Goal: Task Accomplishment & Management: Manage account settings

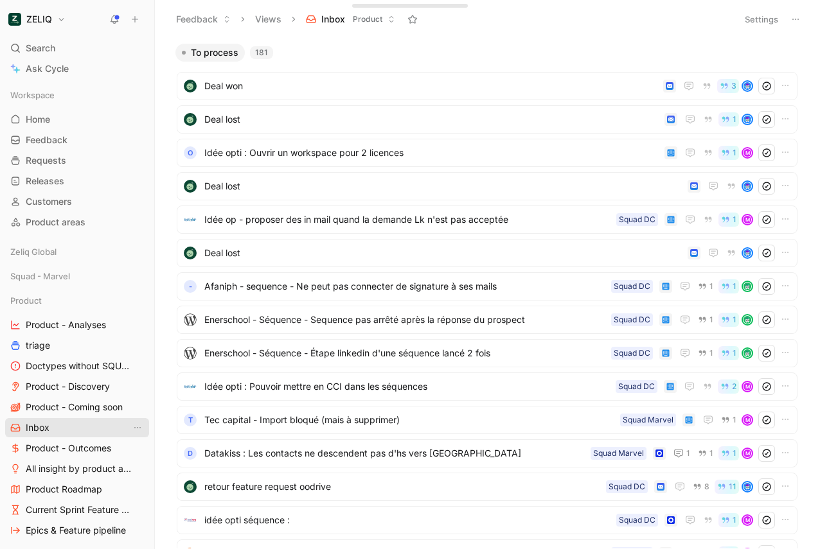
click at [31, 429] on span "Inbox" at bounding box center [38, 428] width 24 height 13
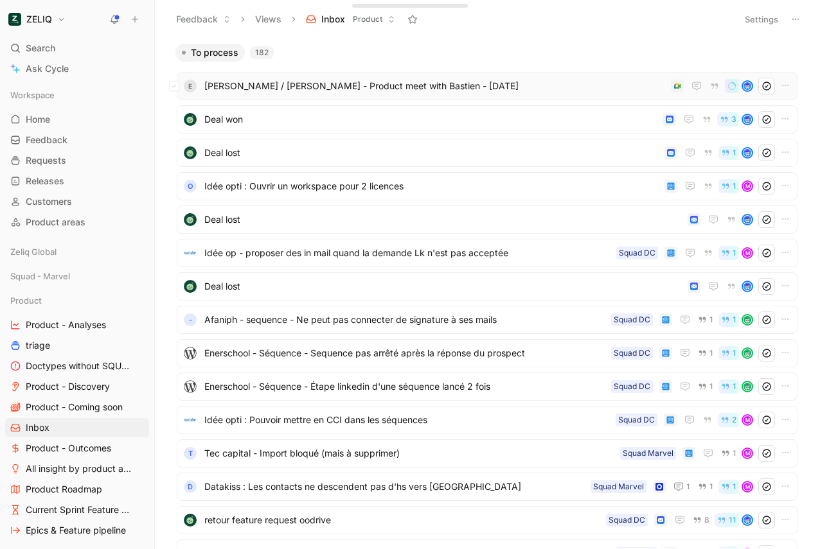
click at [301, 78] on div "E [PERSON_NAME] / [PERSON_NAME] - Product meet with Bastien - [DATE]" at bounding box center [487, 86] width 612 height 17
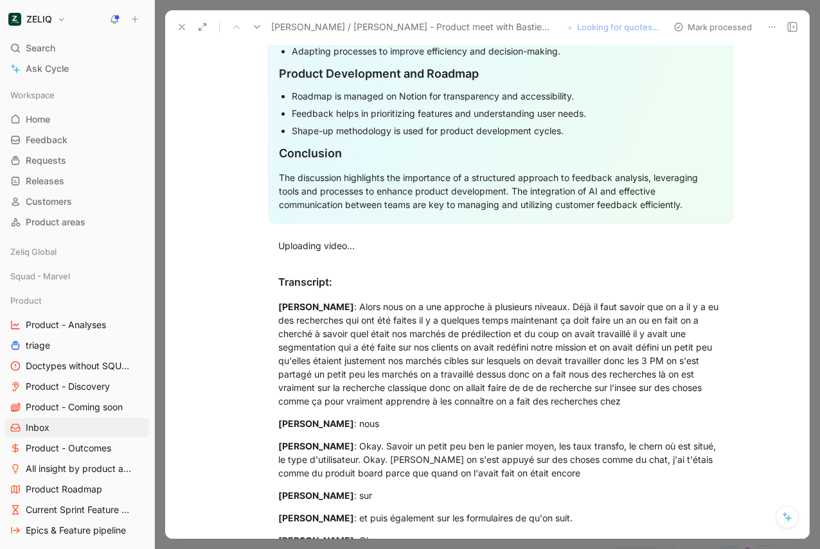
scroll to position [1465, 0]
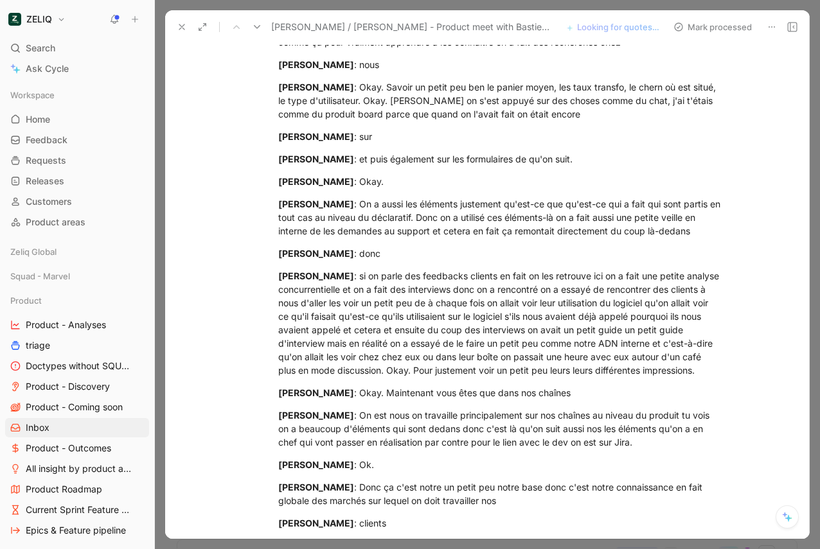
click at [371, 205] on div "[PERSON_NAME] : On a aussi les éléments justement qu'est-ce que qu'est-ce qui a…" at bounding box center [500, 217] width 445 height 40
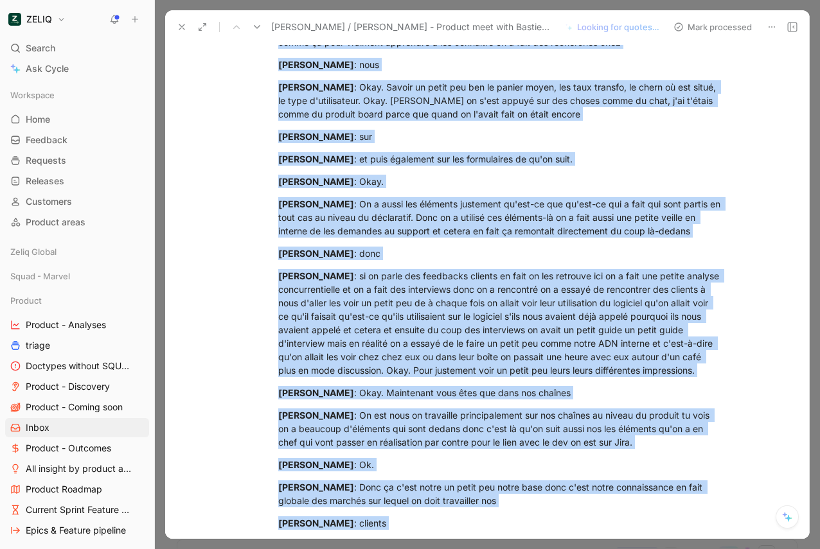
copy div "Opportunities to Delight Based on the feedback provided, here are some tangible…"
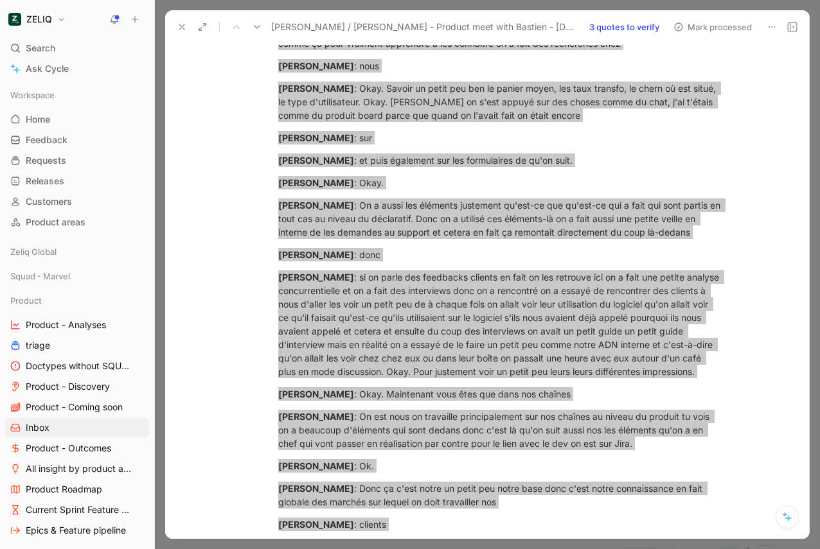
scroll to position [1467, 0]
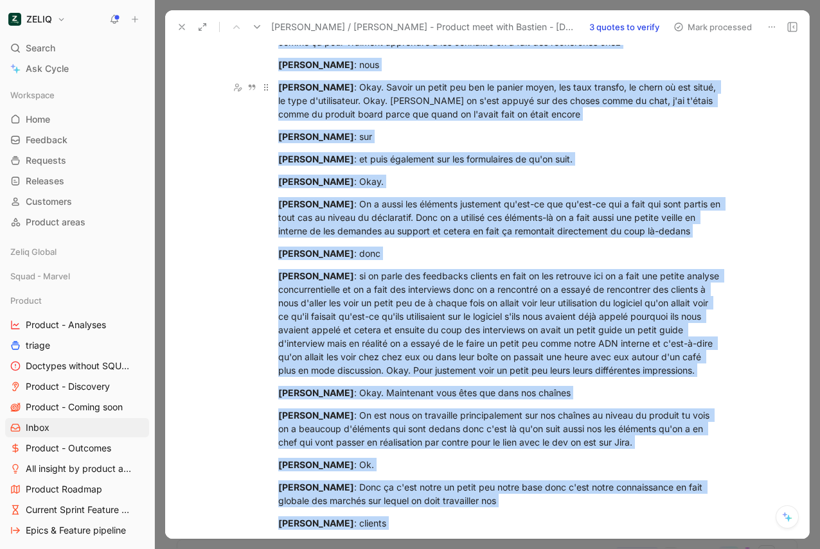
click at [397, 94] on div "[PERSON_NAME] : Okay. Savoir un petit peu ben le panier moyen, les taux transfo…" at bounding box center [500, 100] width 445 height 40
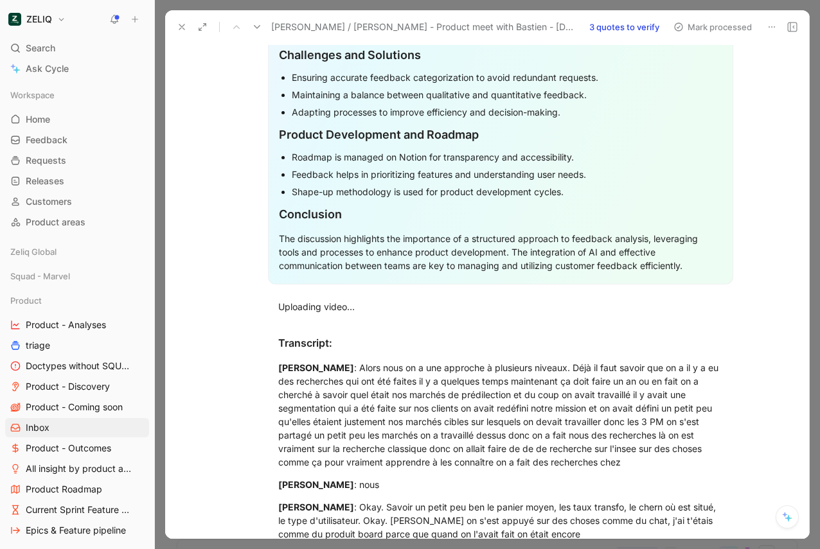
scroll to position [1013, 0]
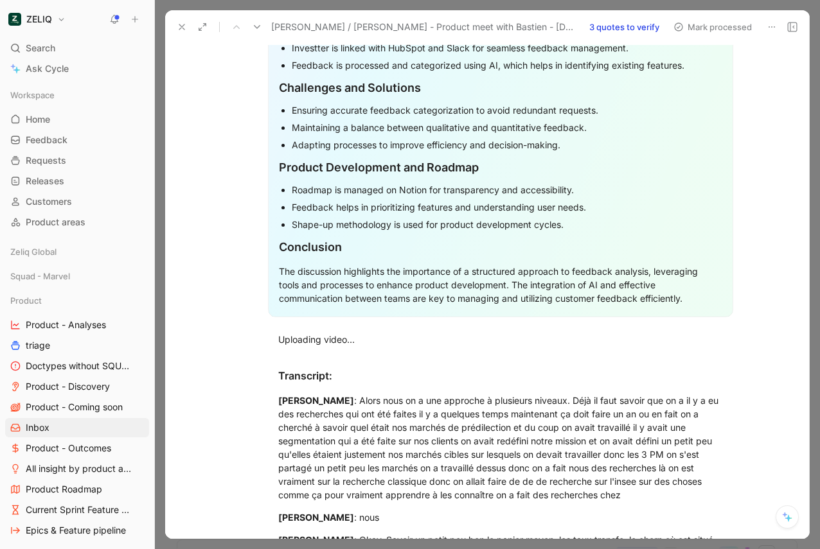
click at [348, 409] on div "[PERSON_NAME] : Alors nous on a une approche à plusieurs niveaux. Déjà il faut …" at bounding box center [500, 448] width 445 height 108
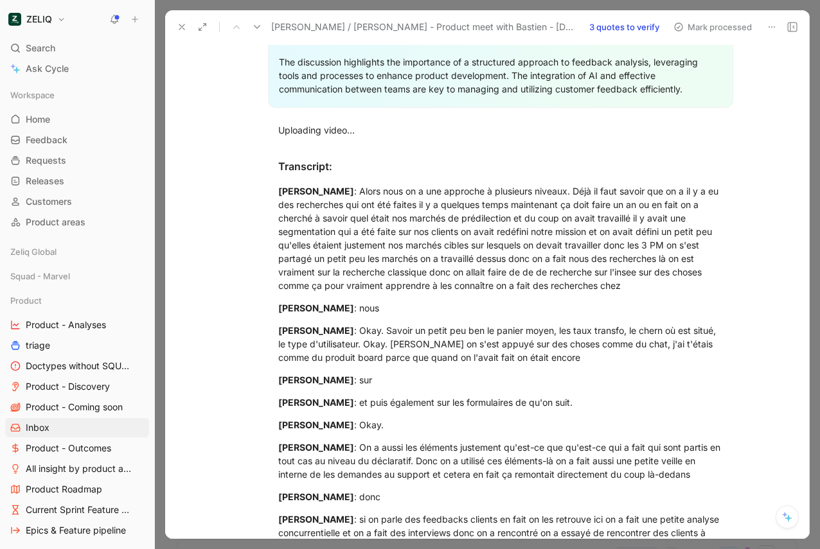
scroll to position [1191, 0]
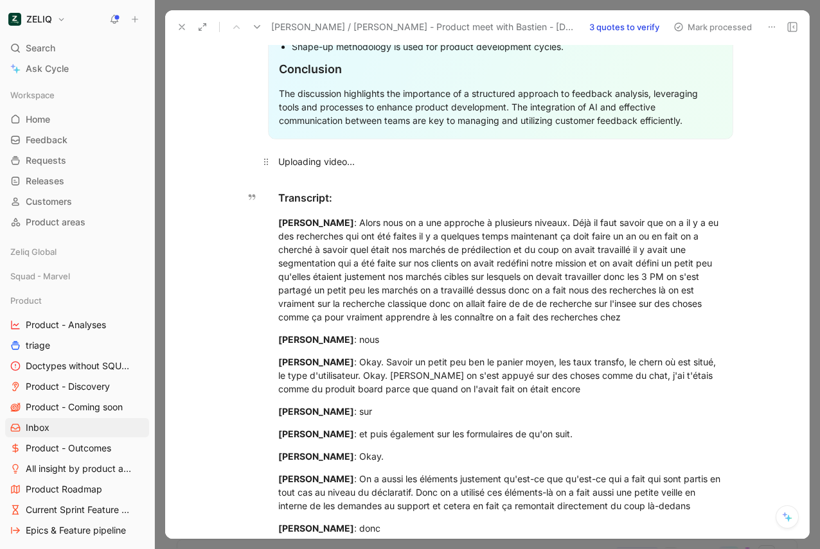
click at [329, 172] on p "Uploading video..." at bounding box center [501, 161] width 494 height 21
click at [179, 29] on use at bounding box center [181, 26] width 5 height 5
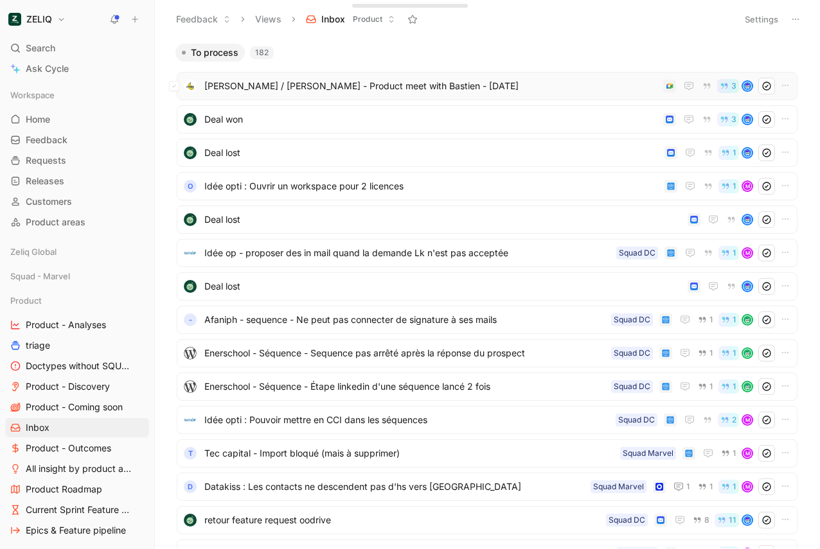
click at [271, 88] on span "[PERSON_NAME] / [PERSON_NAME] - Product meet with Bastien - [DATE]" at bounding box center [431, 85] width 454 height 15
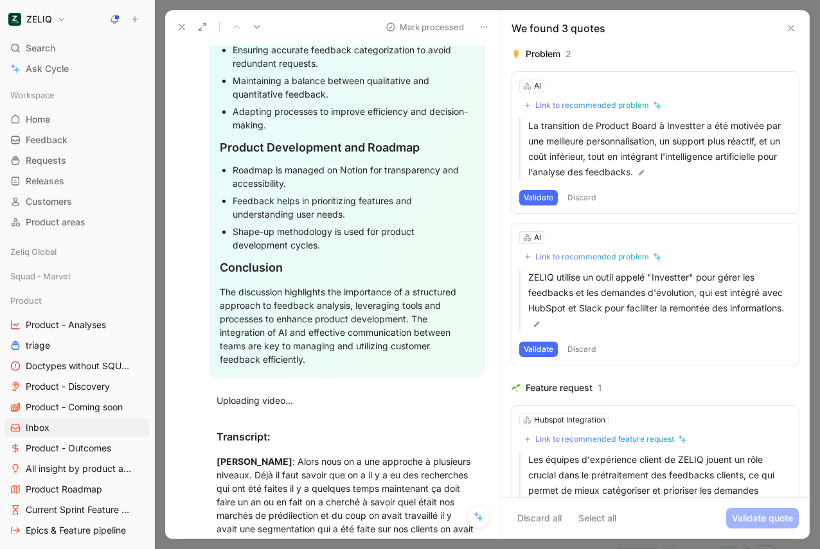
scroll to position [1446, 0]
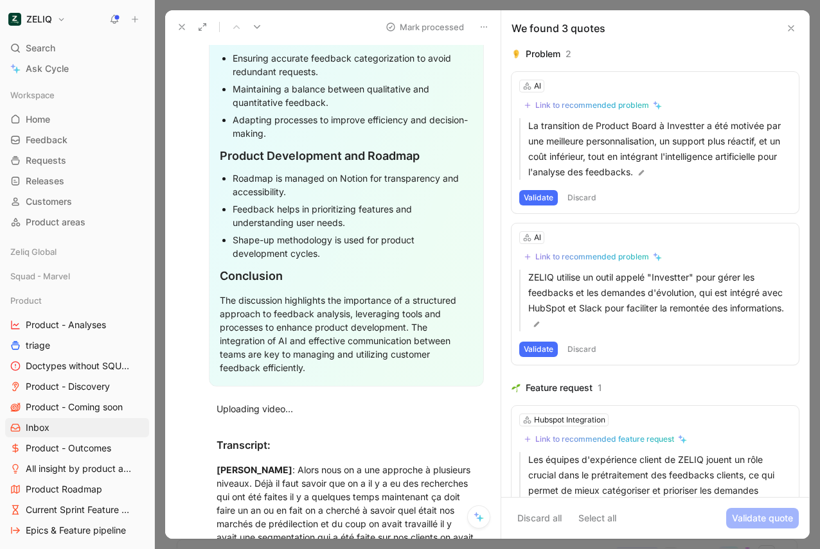
click at [794, 26] on icon at bounding box center [791, 28] width 10 height 10
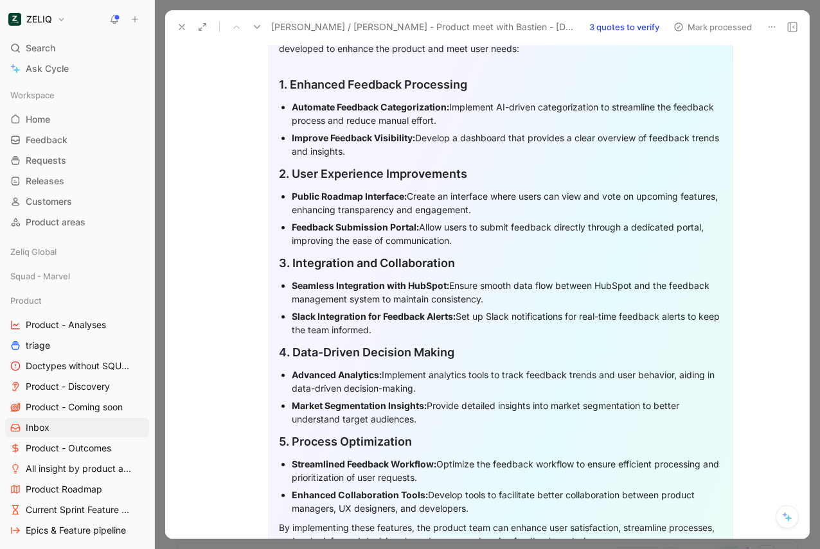
scroll to position [0, 0]
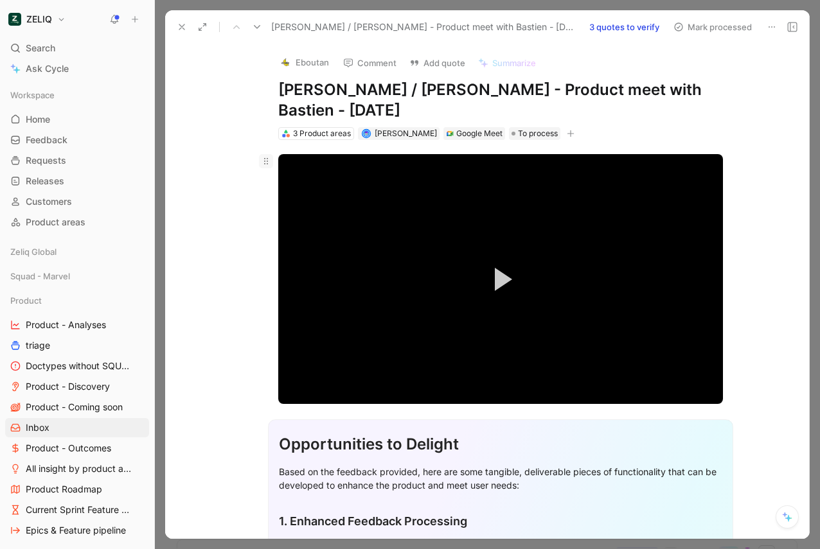
click at [267, 161] on use at bounding box center [266, 161] width 4 height 6
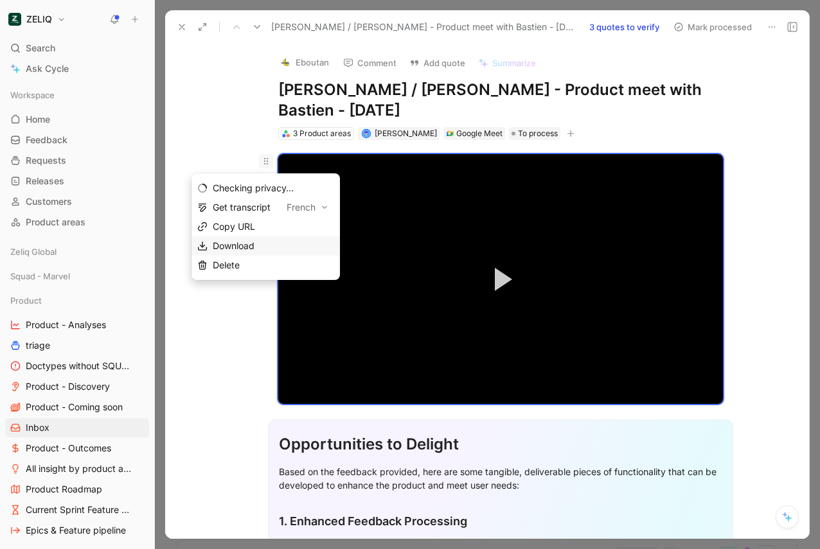
click at [246, 244] on span "Download" at bounding box center [234, 245] width 42 height 11
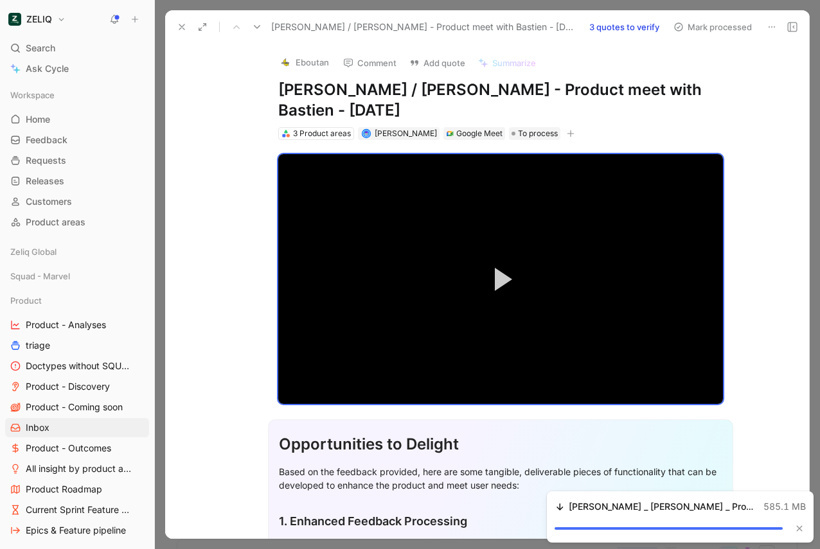
click at [431, 102] on h1 "[PERSON_NAME] / [PERSON_NAME] - Product meet with Bastien - [DATE]" at bounding box center [500, 100] width 445 height 41
click at [395, 104] on h1 "[PERSON_NAME] / [PERSON_NAME] - Product meet with Bastien - [DATE]" at bounding box center [500, 100] width 445 height 41
click at [771, 28] on icon at bounding box center [772, 27] width 10 height 10
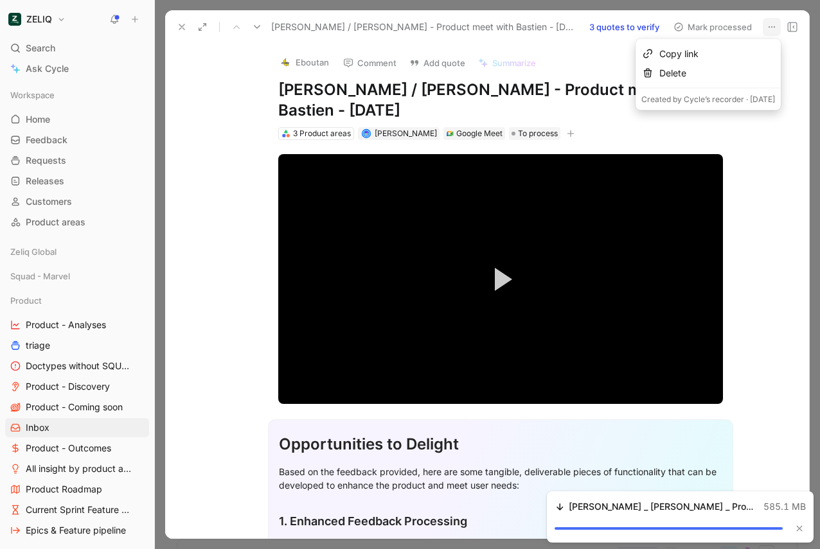
drag, startPoint x: 690, startPoint y: 79, endPoint x: 436, endPoint y: 111, distance: 256.5
click at [436, 111] on body "ZELIQ Search ⌘ K Ask Cycle Workspace Home G then H Feedback G then F Requests G…" at bounding box center [410, 274] width 820 height 549
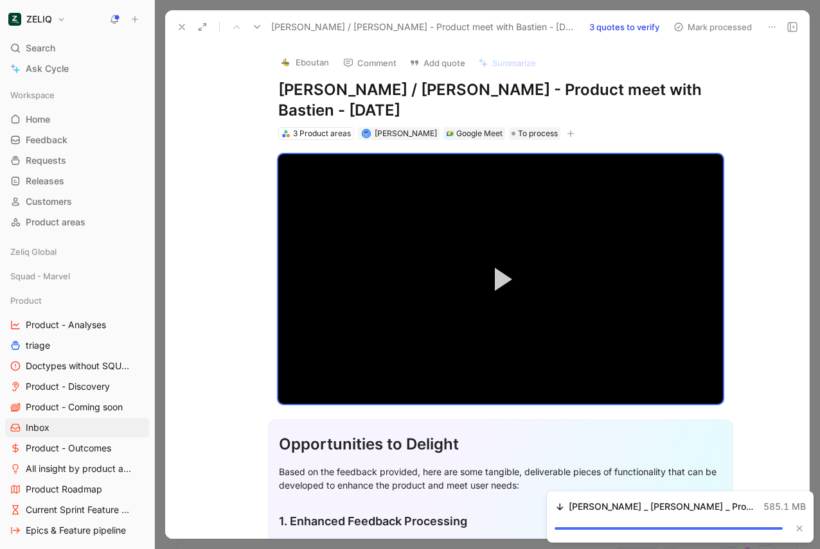
click at [769, 26] on use at bounding box center [772, 26] width 6 height 1
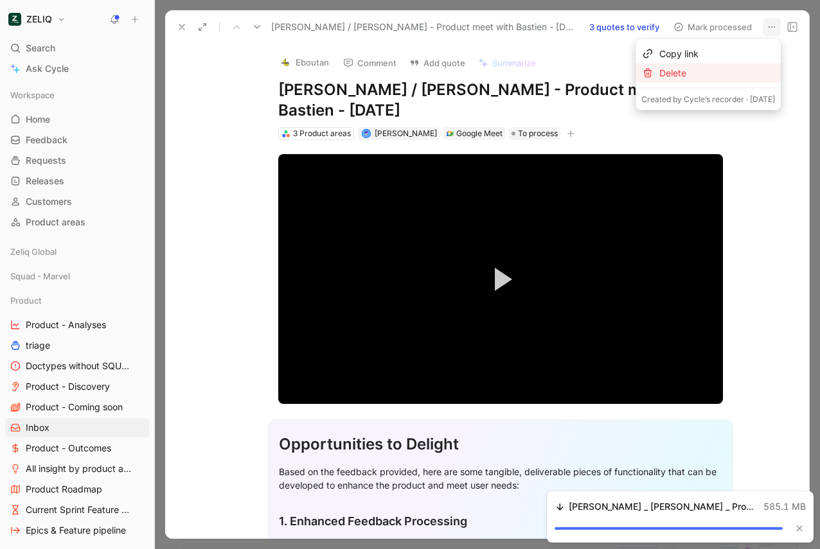
click at [681, 74] on div "Delete" at bounding box center [717, 73] width 116 height 15
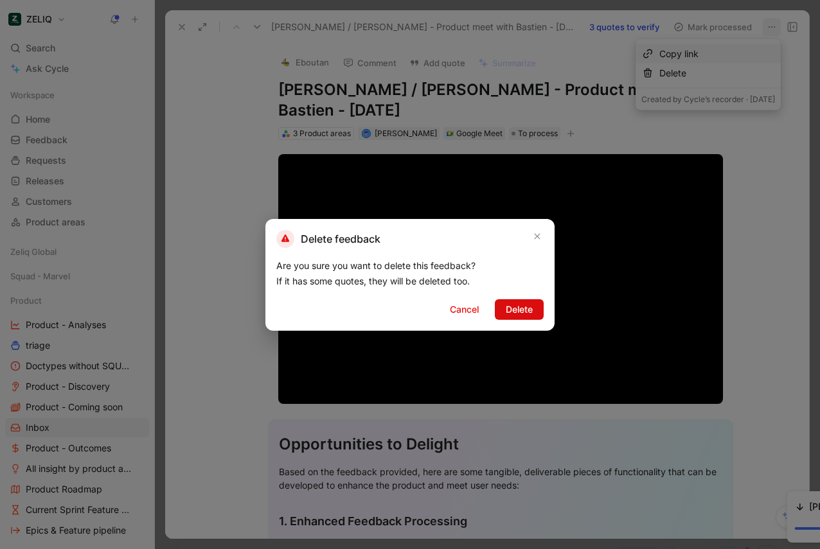
click at [523, 314] on span "Delete" at bounding box center [519, 309] width 27 height 15
